Goal: Information Seeking & Learning: Learn about a topic

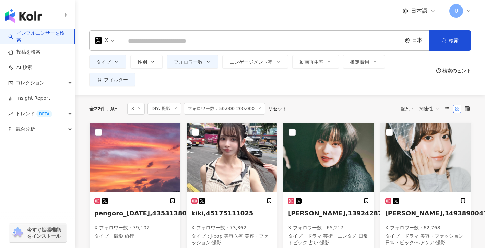
click at [175, 108] on icon at bounding box center [175, 108] width 3 height 3
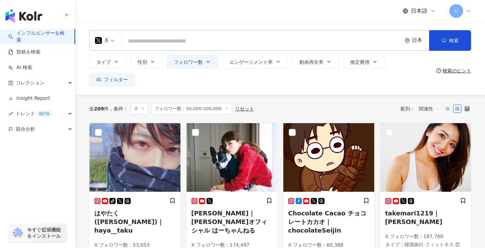
click at [259, 107] on div "全 209 件 条件 ： X フォロワー数：50,000-200,000 リセット 配列： 関連性" at bounding box center [280, 109] width 382 height 12
click at [199, 104] on span "フォロワー数：50,000-200,000" at bounding box center [191, 109] width 81 height 12
click at [200, 109] on span "フォロワー数：50,000-200,000" at bounding box center [191, 109] width 81 height 12
click at [196, 65] on span "フォロワー数" at bounding box center [188, 61] width 29 height 5
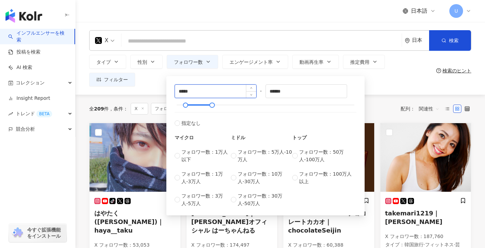
click at [181, 91] on input "*****" at bounding box center [215, 91] width 81 height 13
type input "*****"
click at [175, 42] on input "search" at bounding box center [261, 41] width 275 height 13
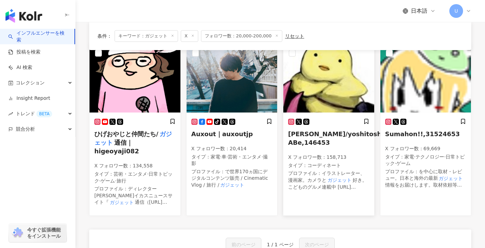
scroll to position [80, 0]
type input "*****"
click at [221, 137] on h5 "Auxout｜auxoutjp" at bounding box center [231, 133] width 81 height 9
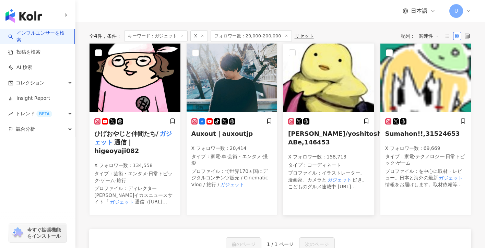
scroll to position [0, 0]
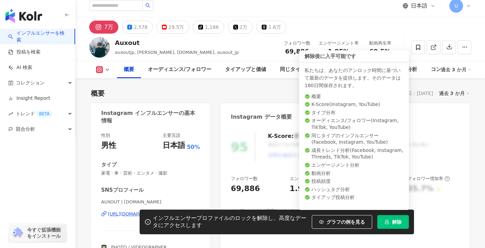
scroll to position [65, 0]
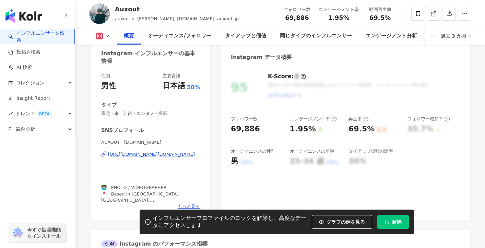
click at [181, 155] on div "https://www.instagram.com/auxout.jp/" at bounding box center [151, 154] width 87 height 6
click at [107, 33] on button at bounding box center [103, 36] width 28 height 7
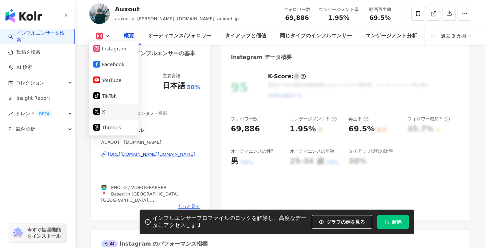
click at [116, 108] on button "X" at bounding box center [113, 112] width 41 height 10
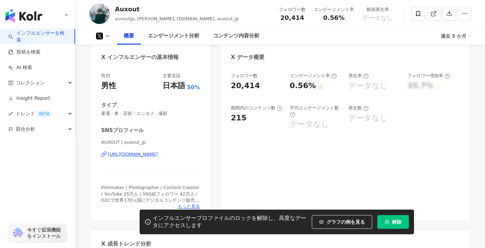
click at [141, 153] on div "https://twitter.com/auxout_jp" at bounding box center [133, 154] width 50 height 6
